Goal: Task Accomplishment & Management: Manage account settings

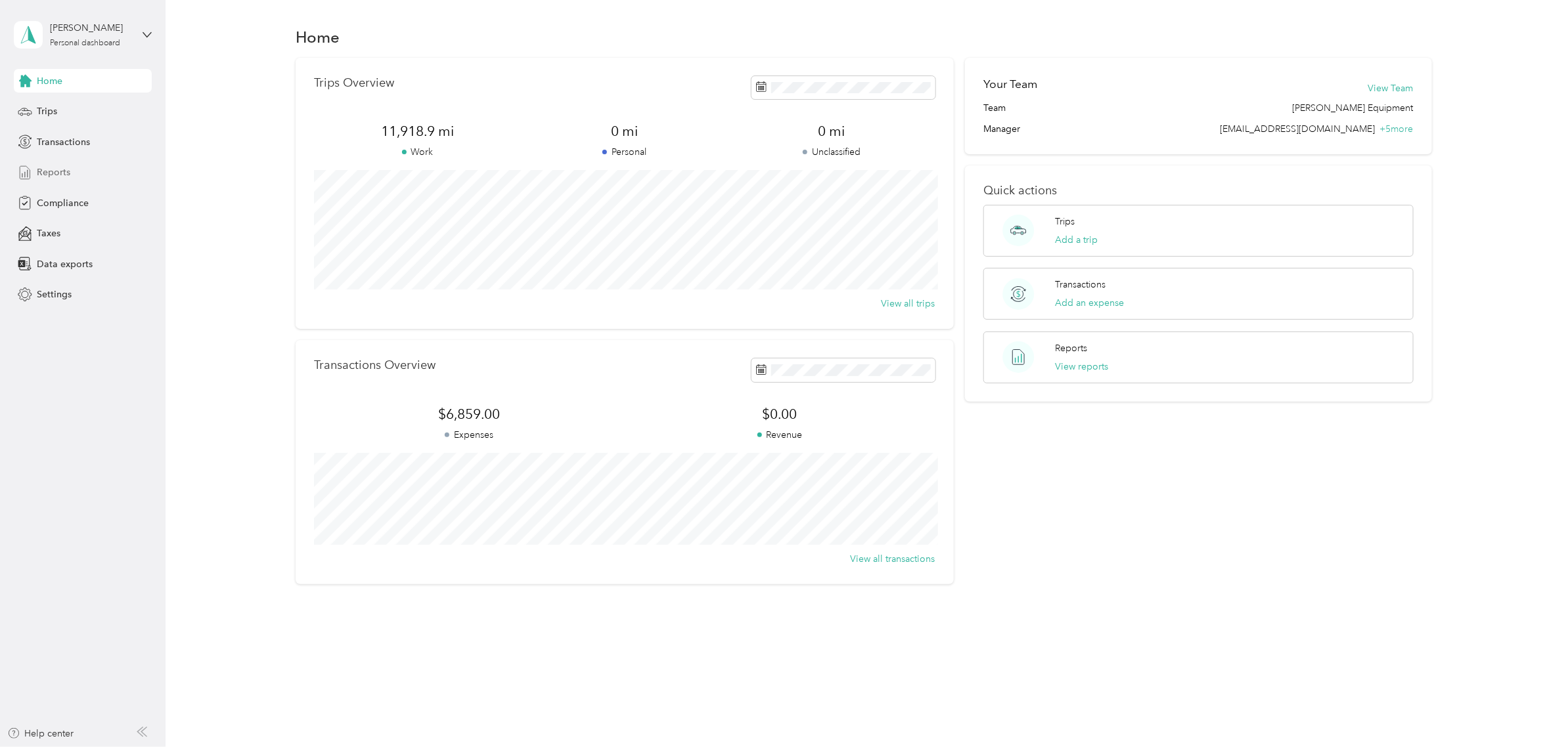
click at [54, 171] on span "Reports" at bounding box center [54, 173] width 33 height 14
